Goal: Check status: Check status

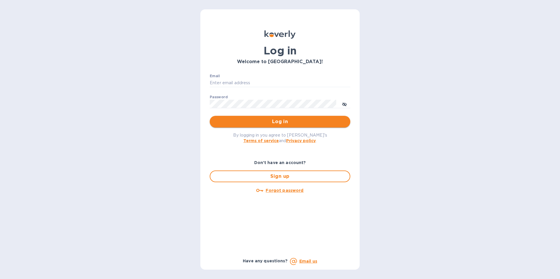
type input "[PERSON_NAME][EMAIL_ADDRESS][PERSON_NAME][PERSON_NAME][DOMAIN_NAME]"
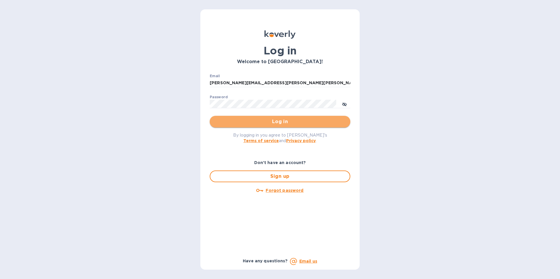
click at [244, 126] on button "Log in" at bounding box center [280, 122] width 140 height 12
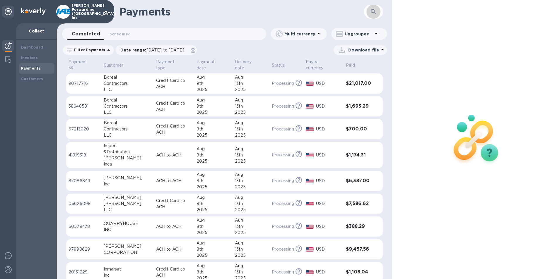
click at [376, 10] on icon "button" at bounding box center [373, 11] width 7 height 7
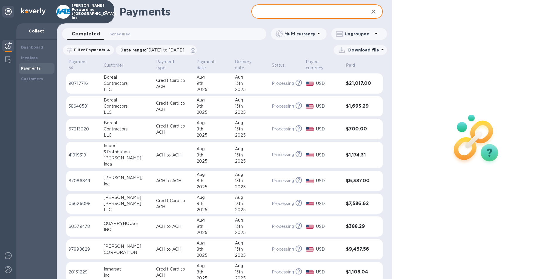
click at [306, 12] on input "text" at bounding box center [307, 12] width 113 height 14
type input "3580.00"
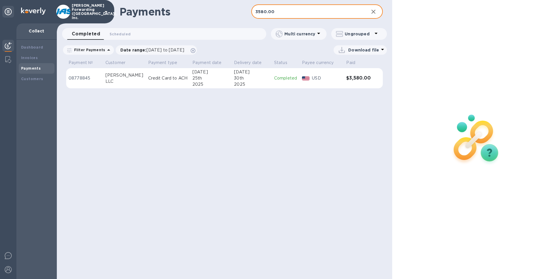
click at [240, 77] on div "30th" at bounding box center [251, 78] width 35 height 6
